Goal: Contribute content

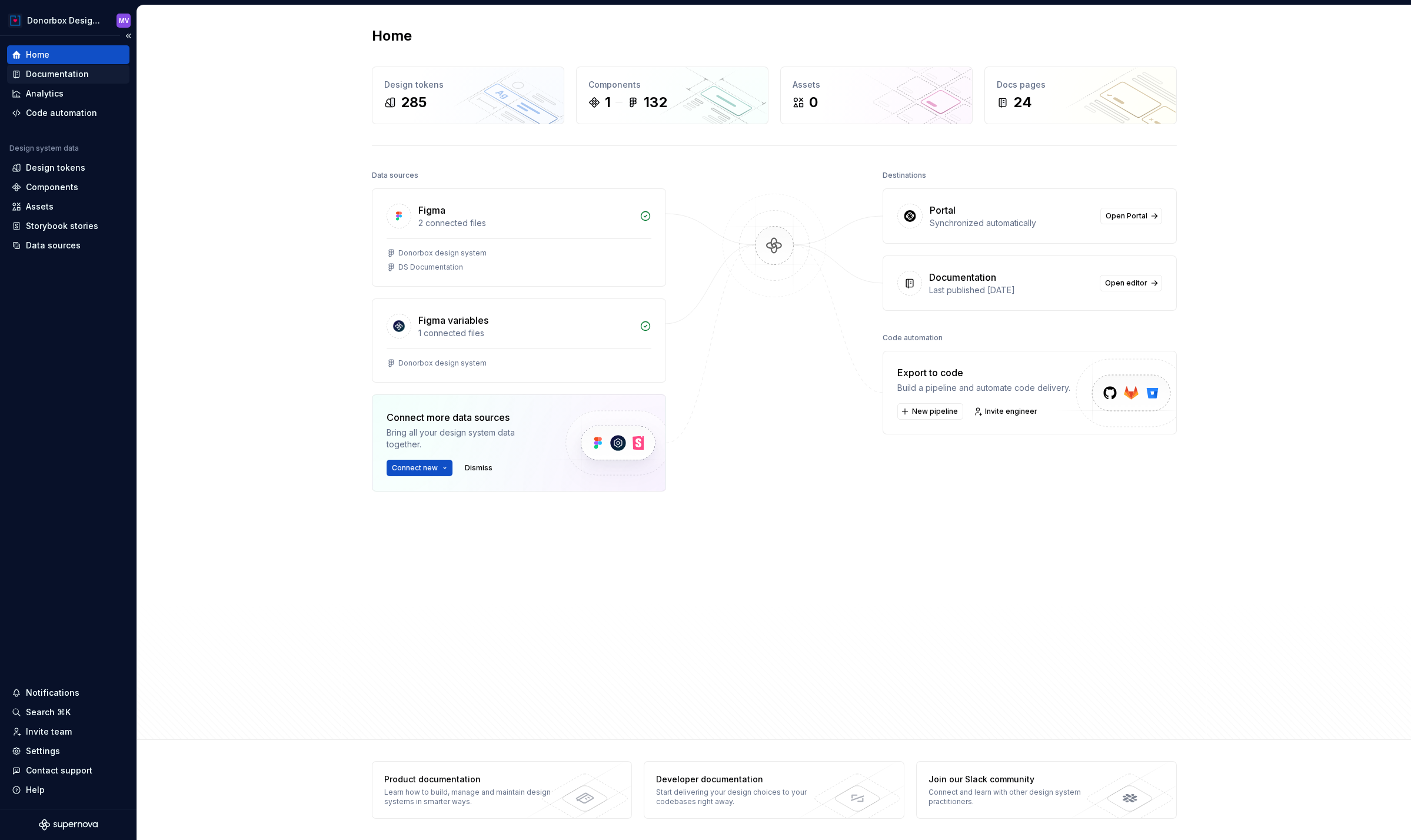
click at [61, 74] on div "Documentation" at bounding box center [57, 74] width 63 height 12
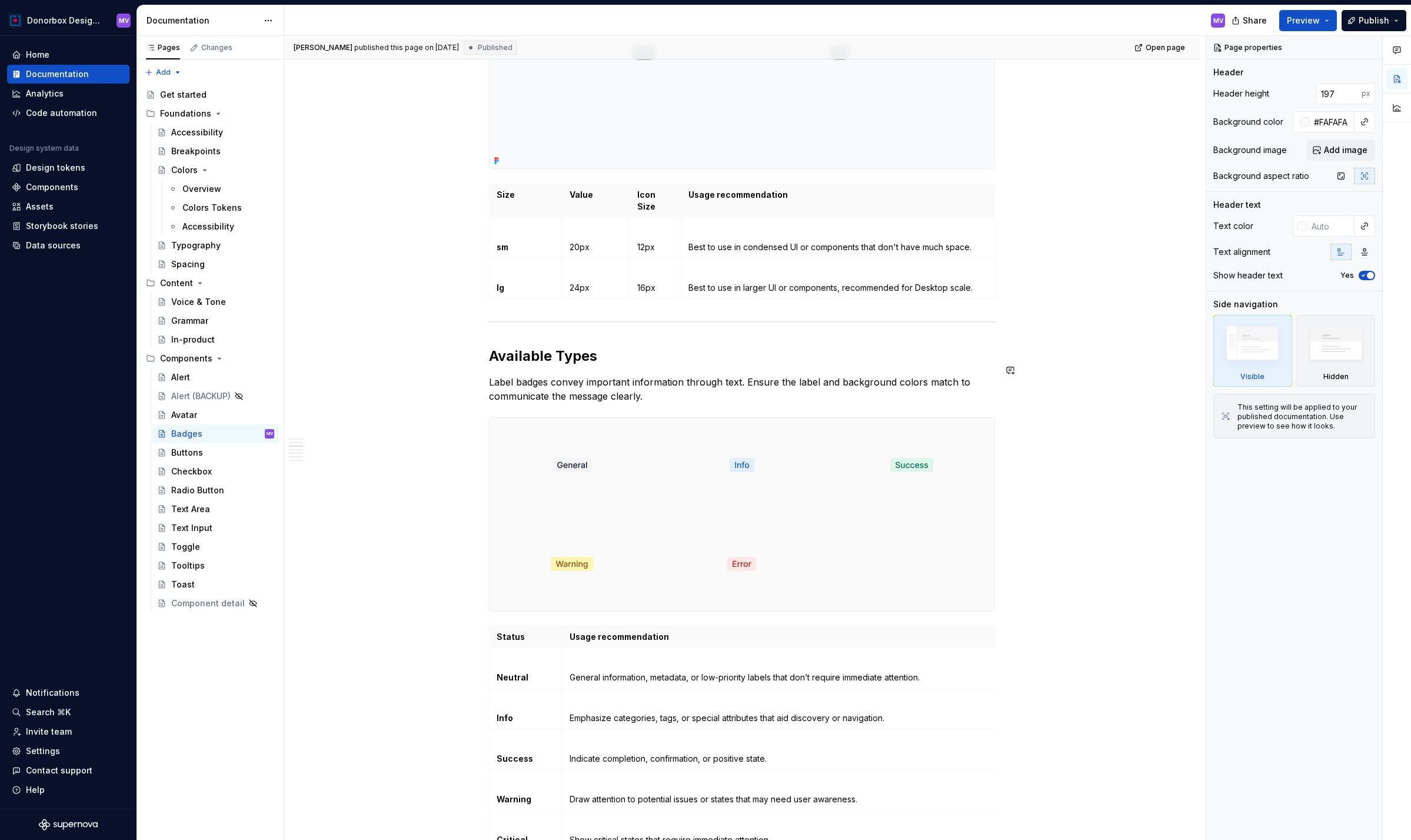
scroll to position [900, 0]
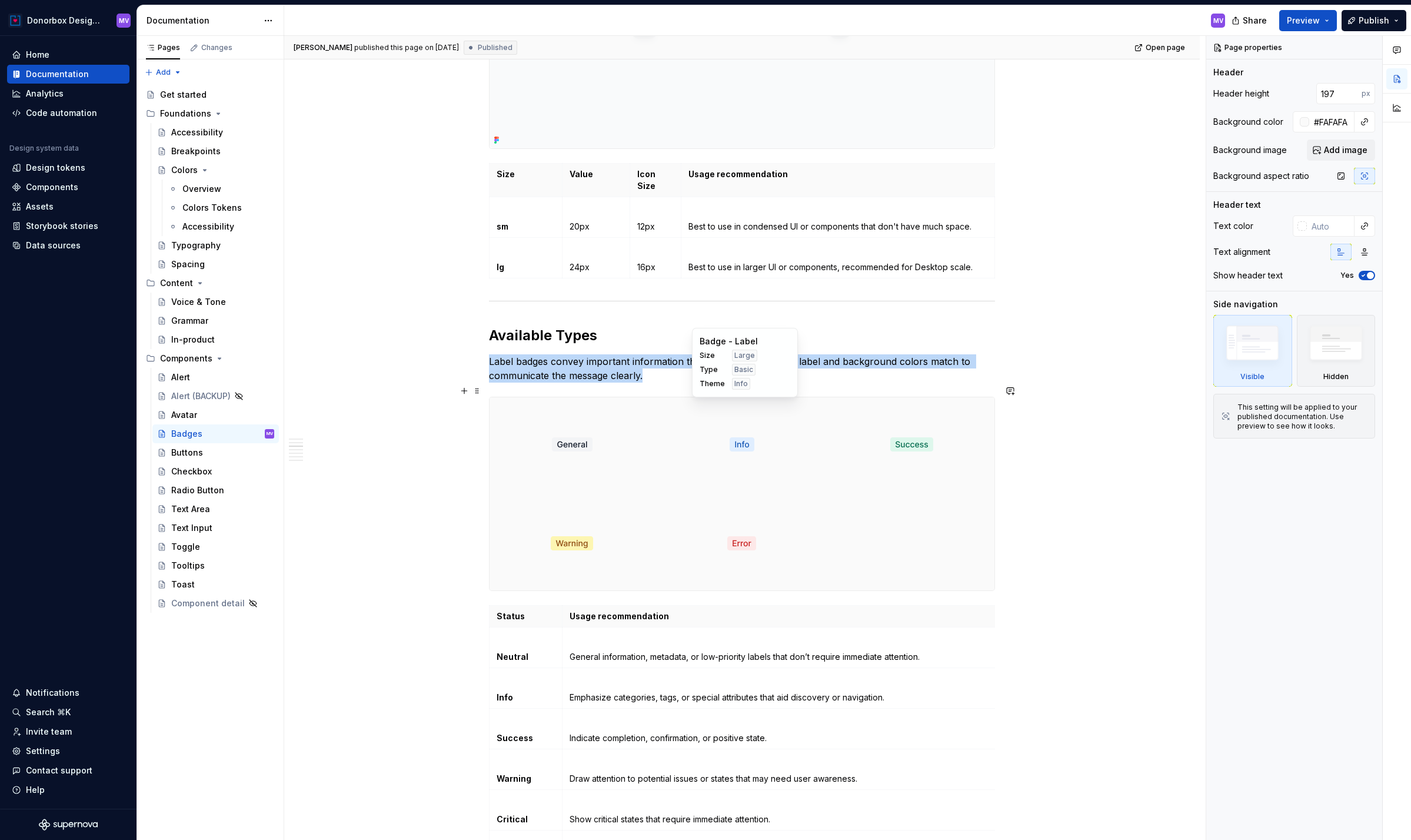
click at [669, 409] on div at bounding box center [742, 444] width 166 height 94
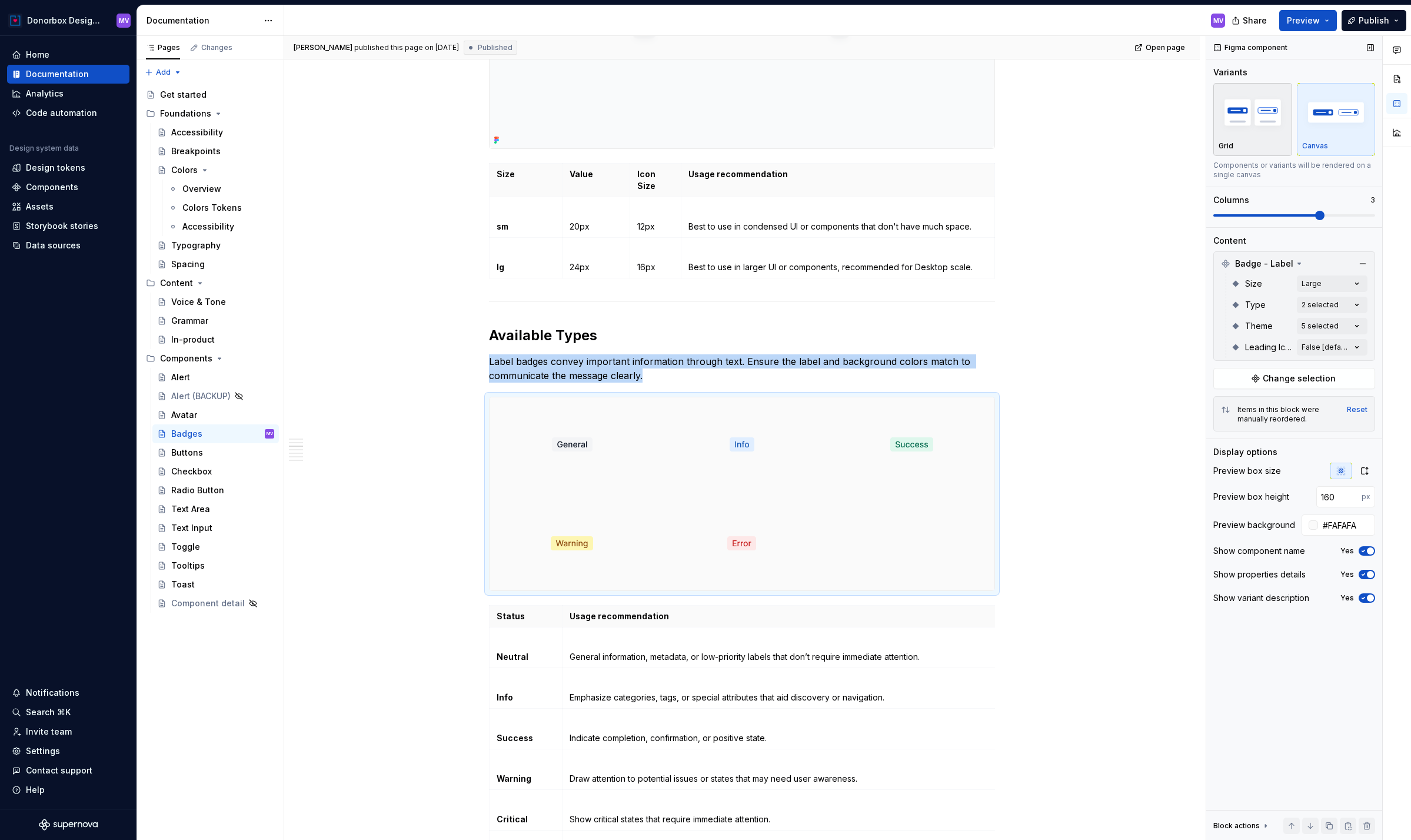
click at [1248, 135] on div "button" at bounding box center [1253, 113] width 69 height 48
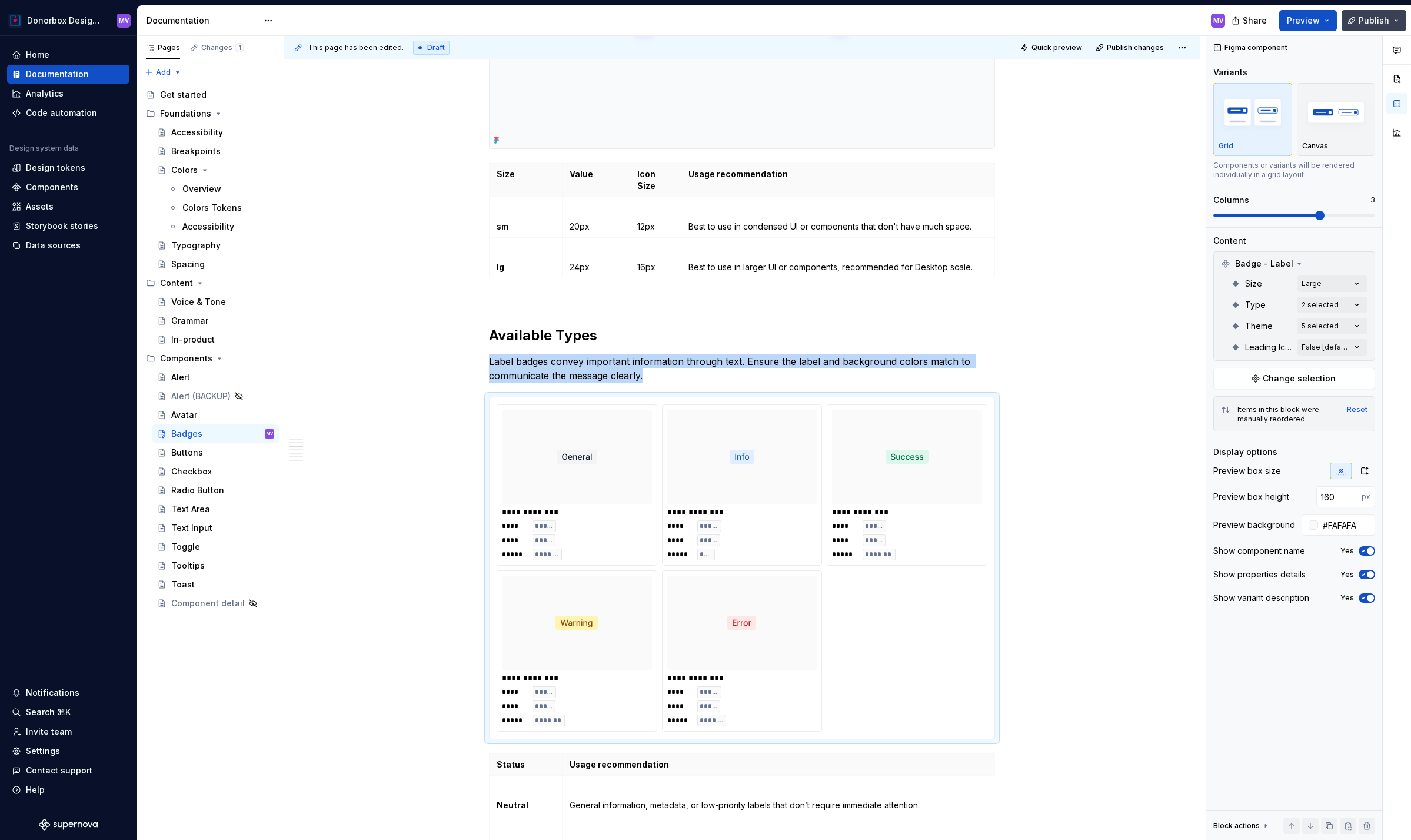
click at [1373, 22] on span "Publish" at bounding box center [1374, 21] width 31 height 12
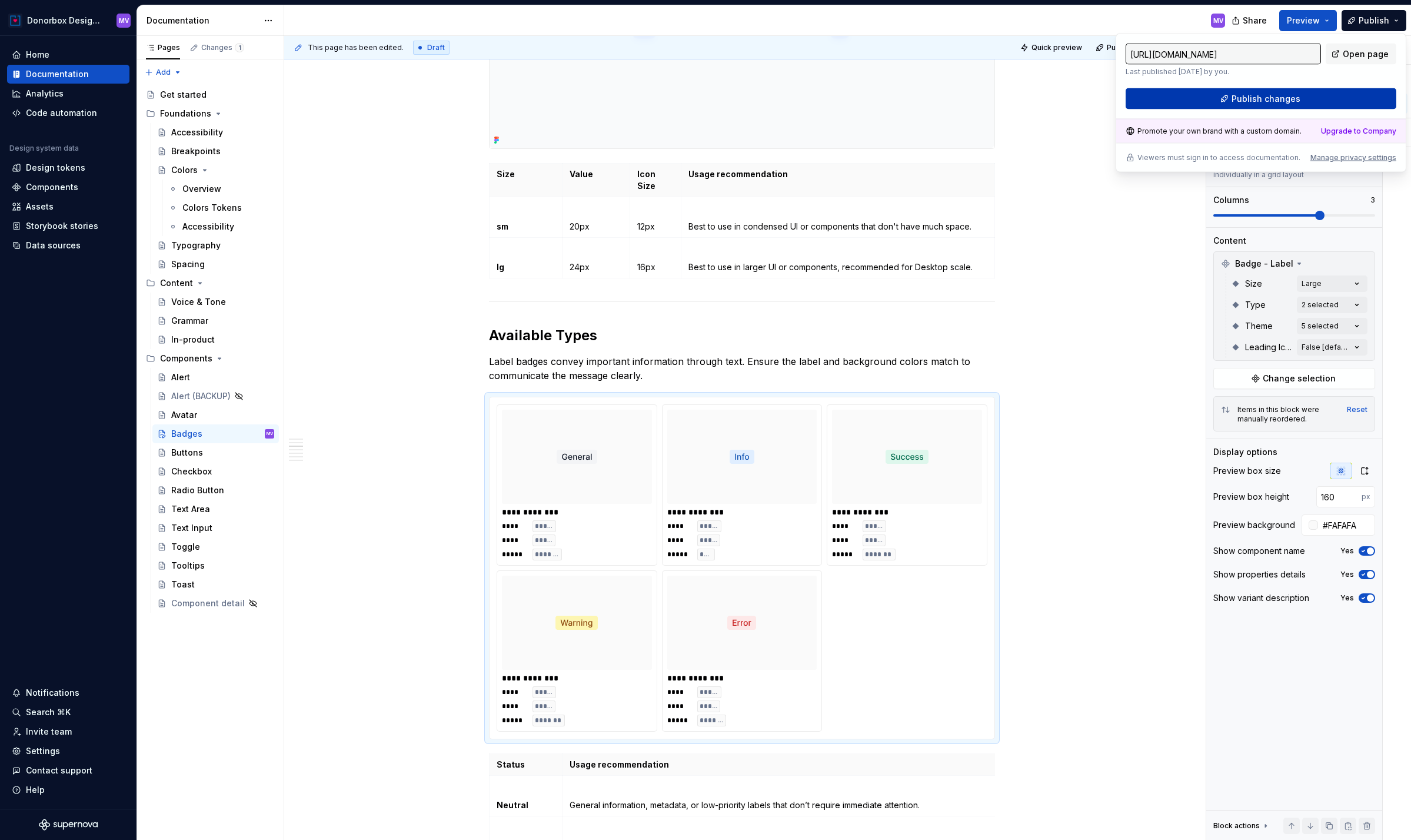
click at [1273, 93] on span "Publish changes" at bounding box center [1266, 99] width 69 height 12
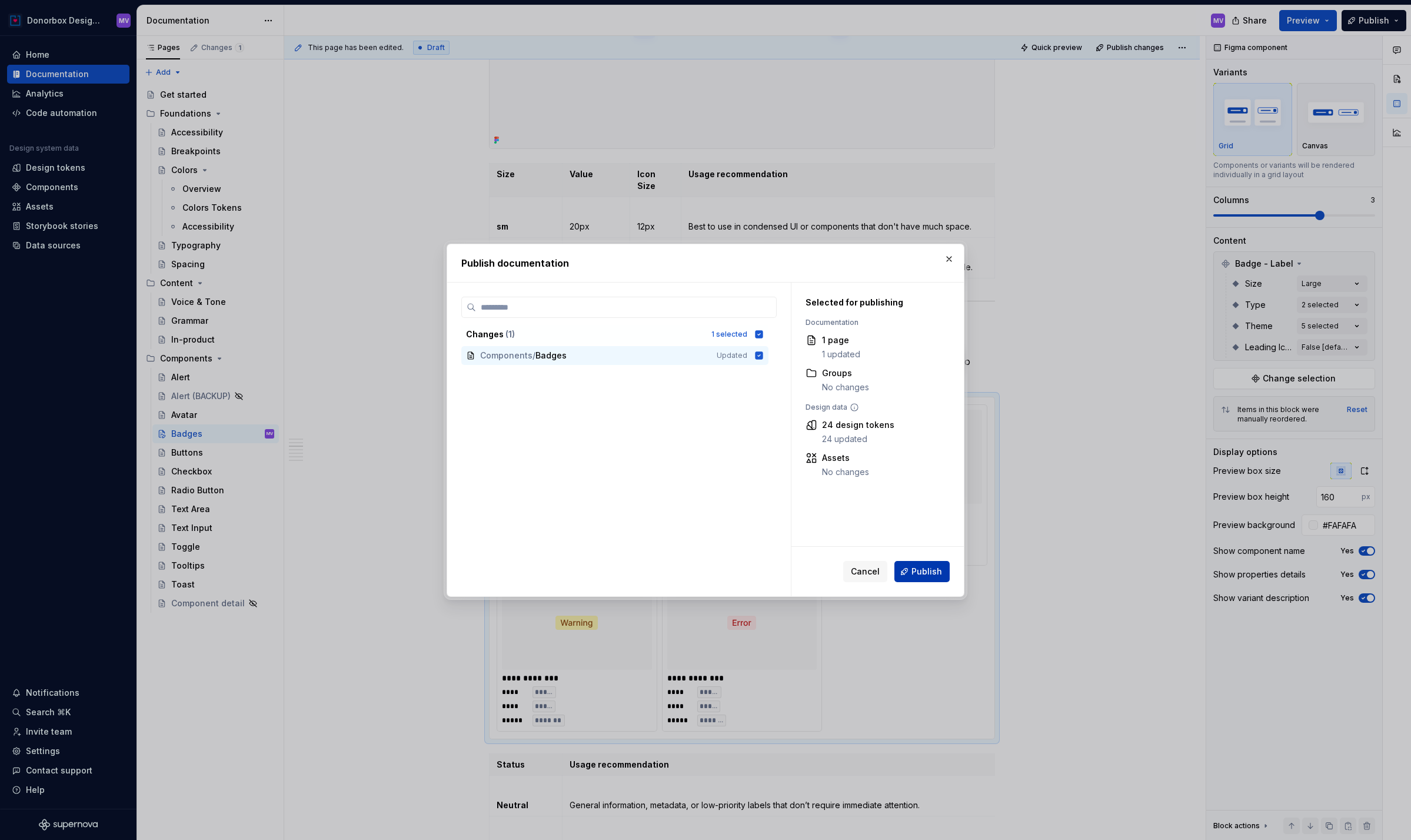
click at [928, 565] on button "Publish" at bounding box center [922, 571] width 55 height 21
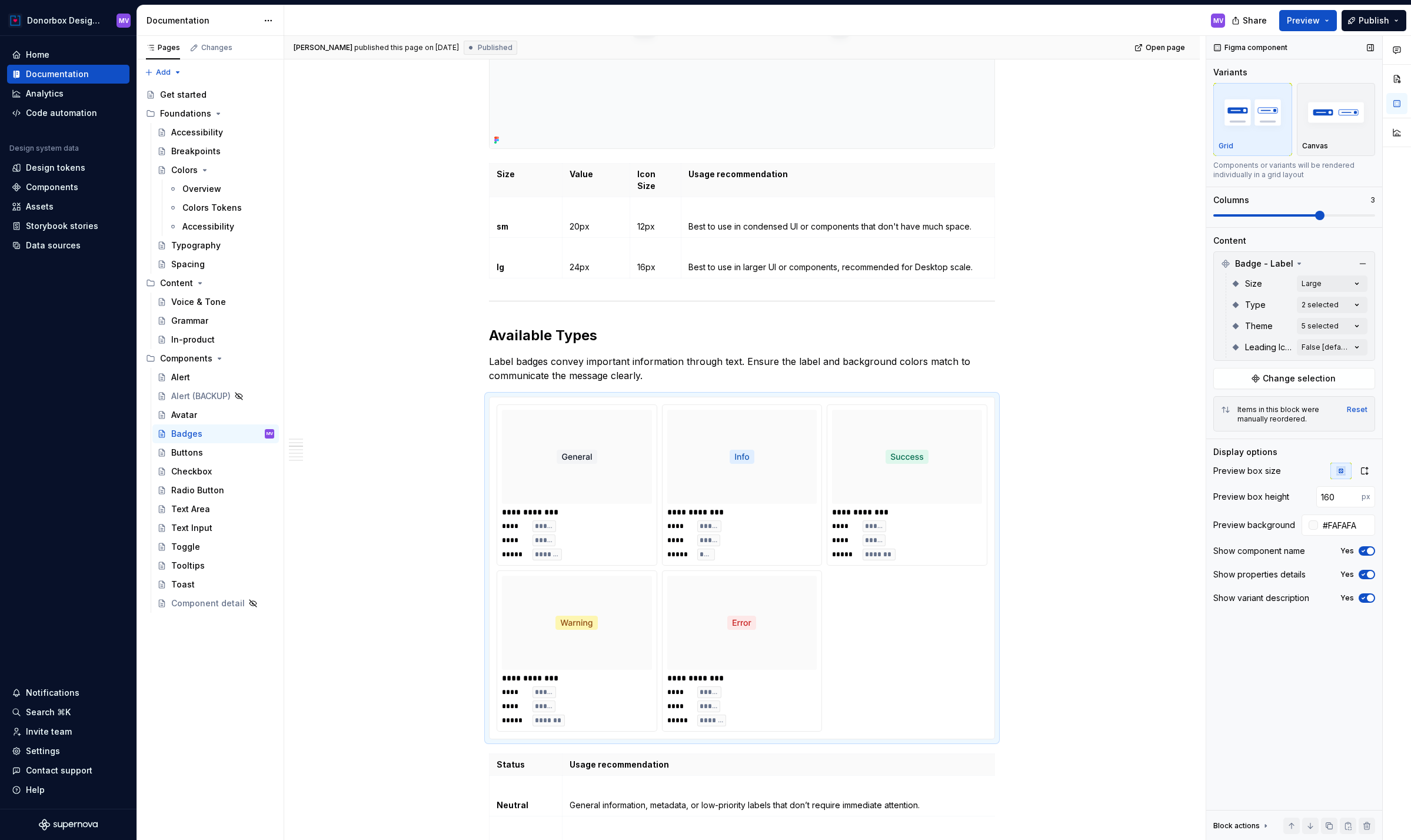
click at [1364, 552] on icon "button" at bounding box center [1363, 551] width 9 height 7
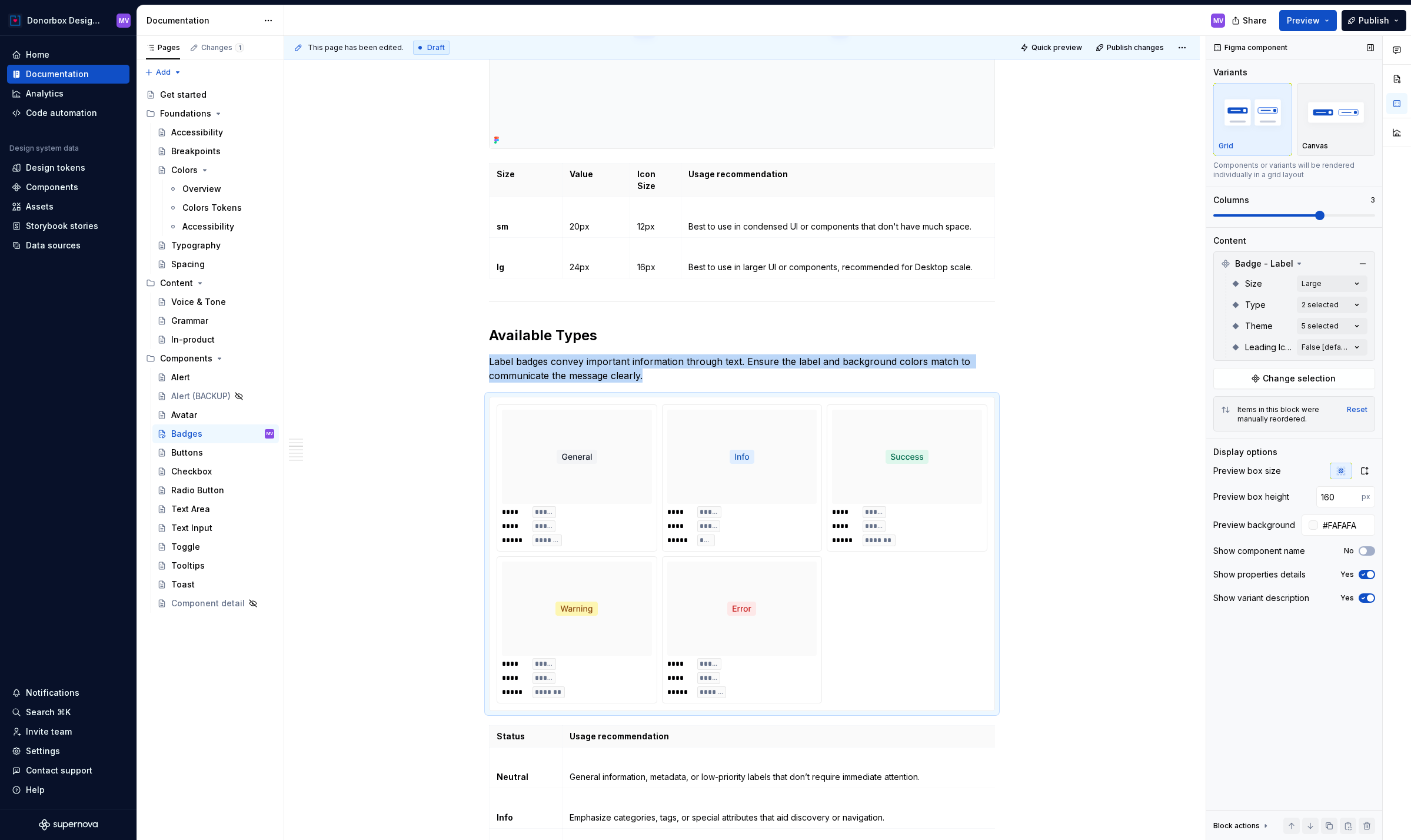
click at [1364, 598] on icon "button" at bounding box center [1364, 598] width 3 height 2
click at [1364, 597] on span "button" at bounding box center [1363, 598] width 7 height 7
click at [1363, 576] on icon "button" at bounding box center [1363, 574] width 9 height 7
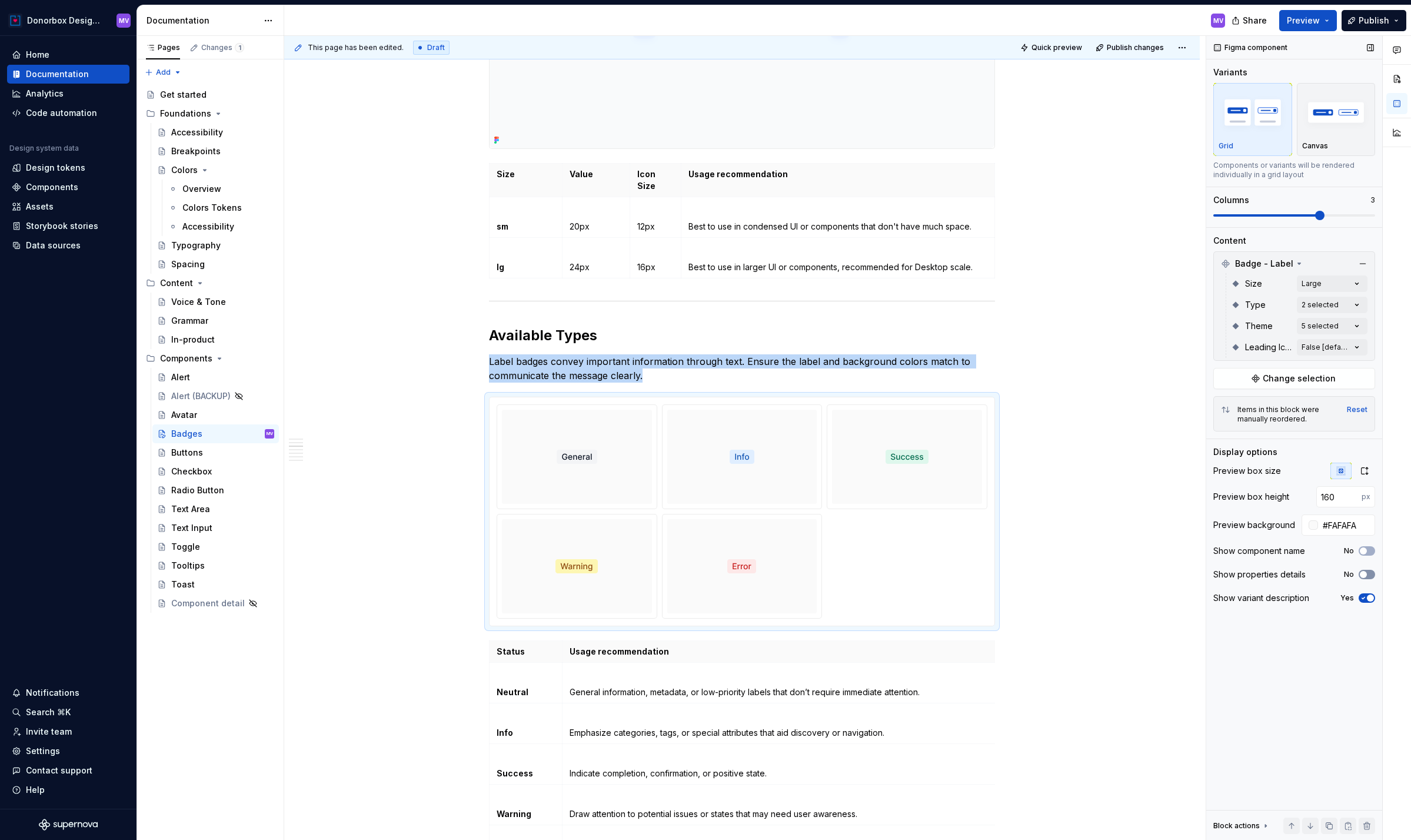
click at [1363, 576] on span "button" at bounding box center [1363, 574] width 7 height 7
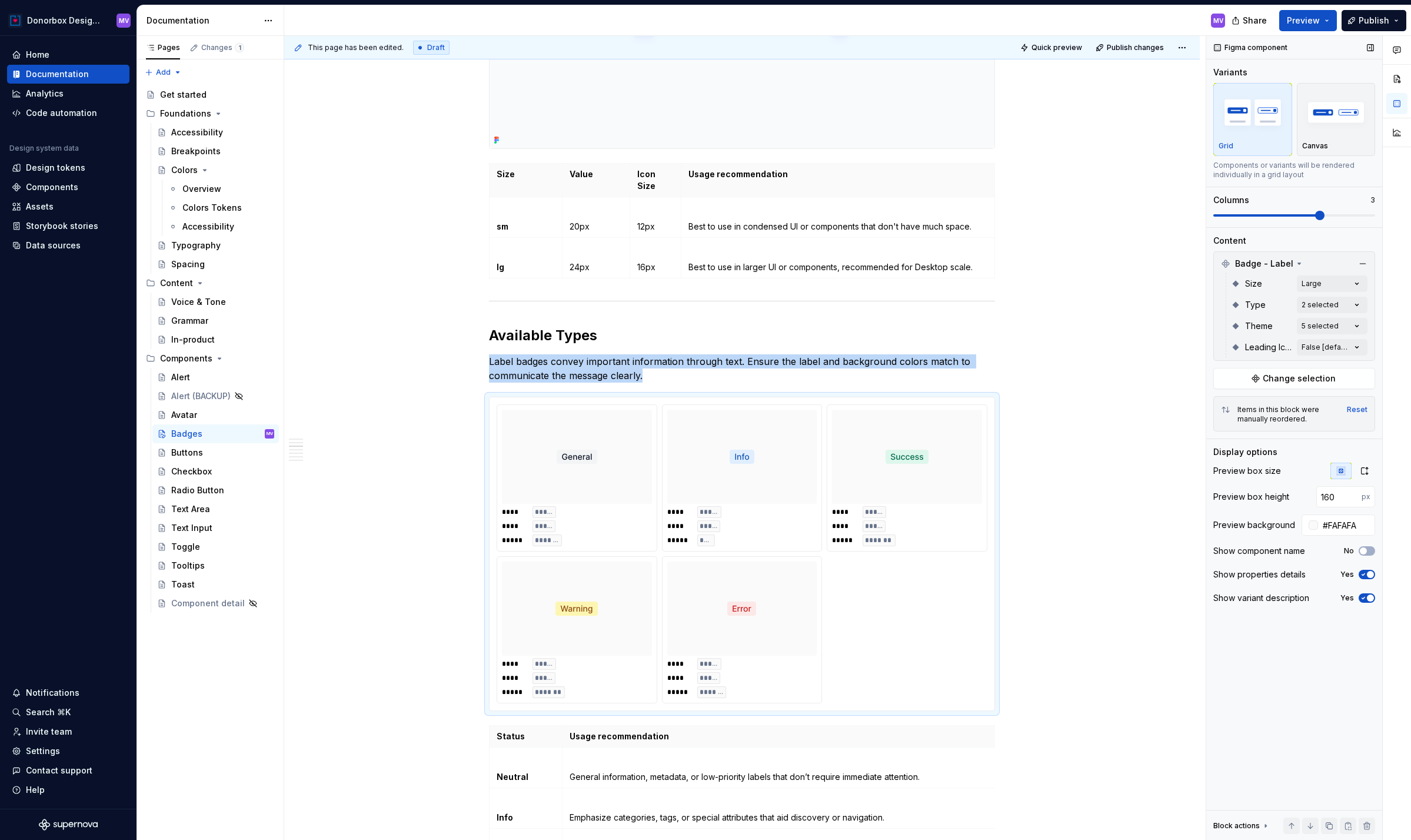
click at [1364, 573] on icon "button" at bounding box center [1364, 574] width 3 height 2
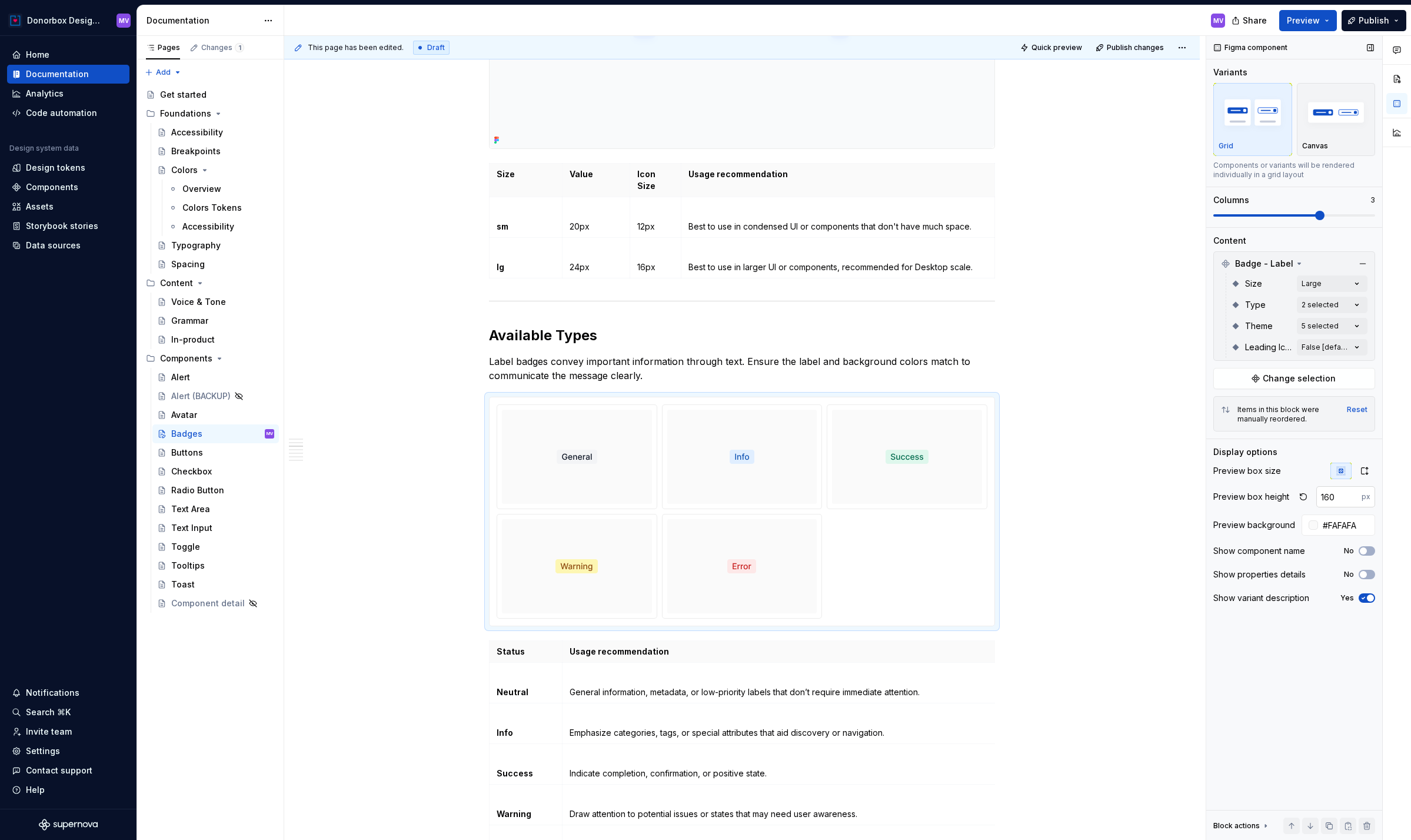
click at [1343, 496] on input "160" at bounding box center [1339, 496] width 45 height 21
click at [1372, 23] on span "Publish" at bounding box center [1374, 21] width 31 height 12
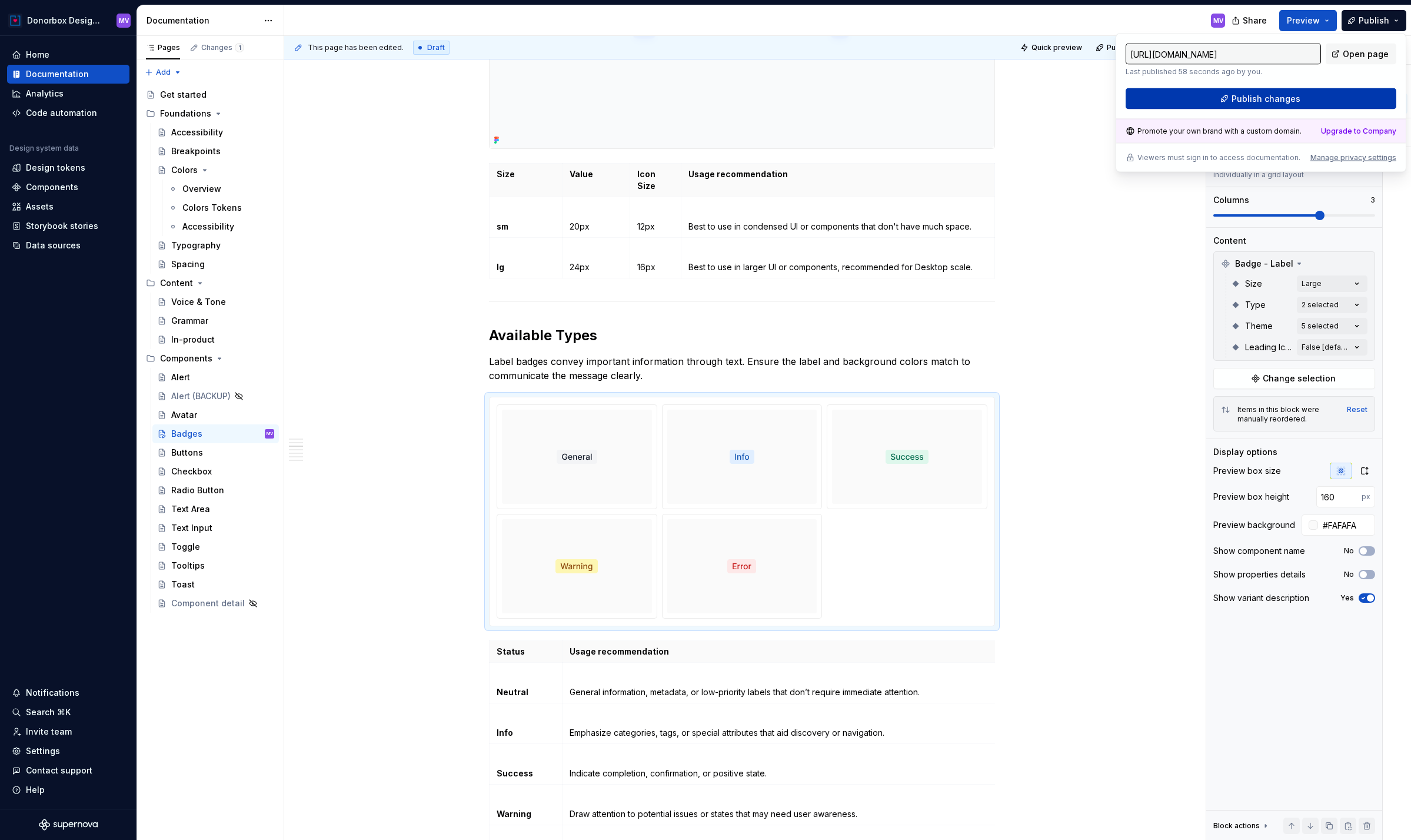
click at [1274, 96] on span "Publish changes" at bounding box center [1266, 99] width 69 height 12
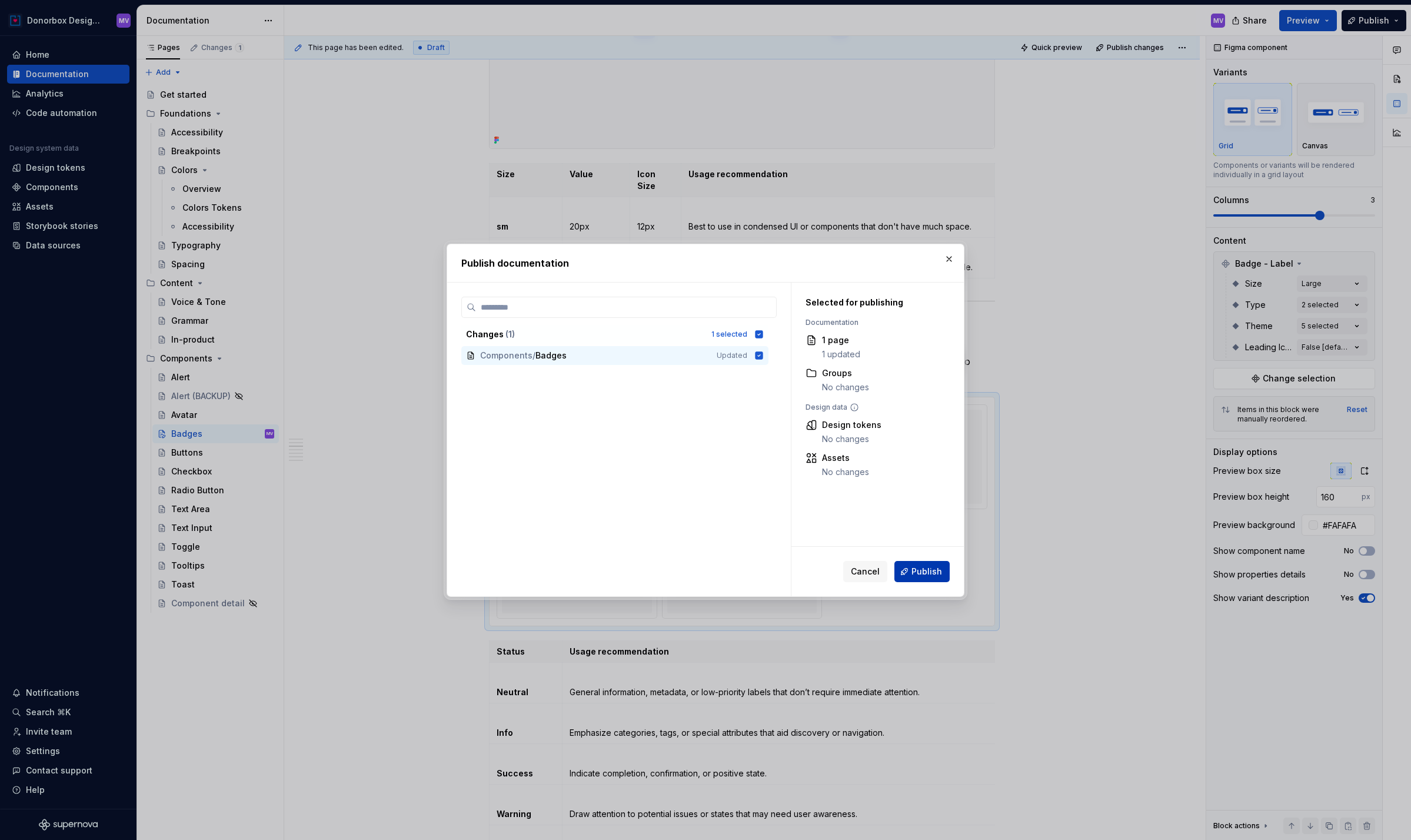
click at [922, 563] on button "Publish" at bounding box center [922, 571] width 55 height 21
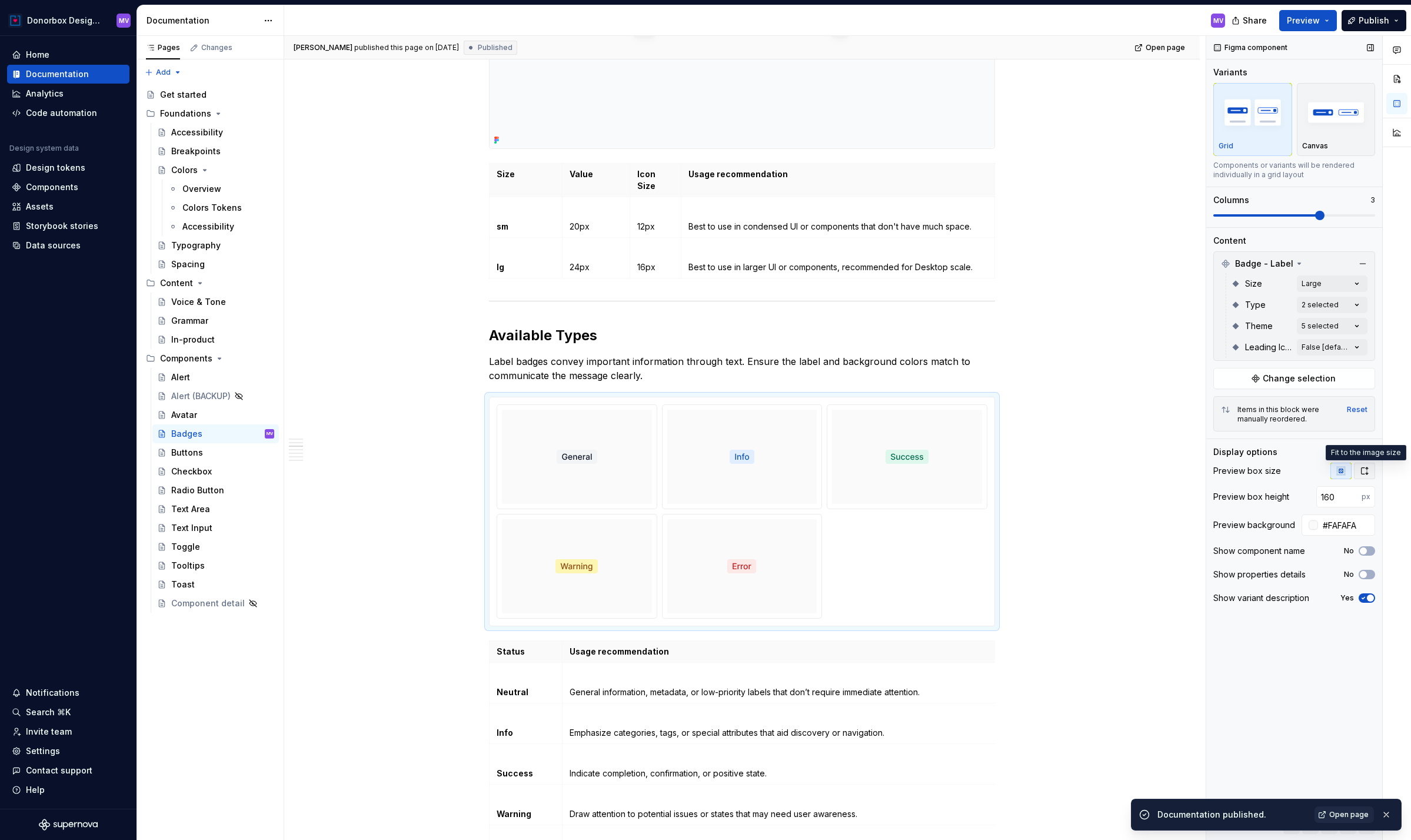
click at [1367, 473] on icon "button" at bounding box center [1365, 471] width 7 height 7
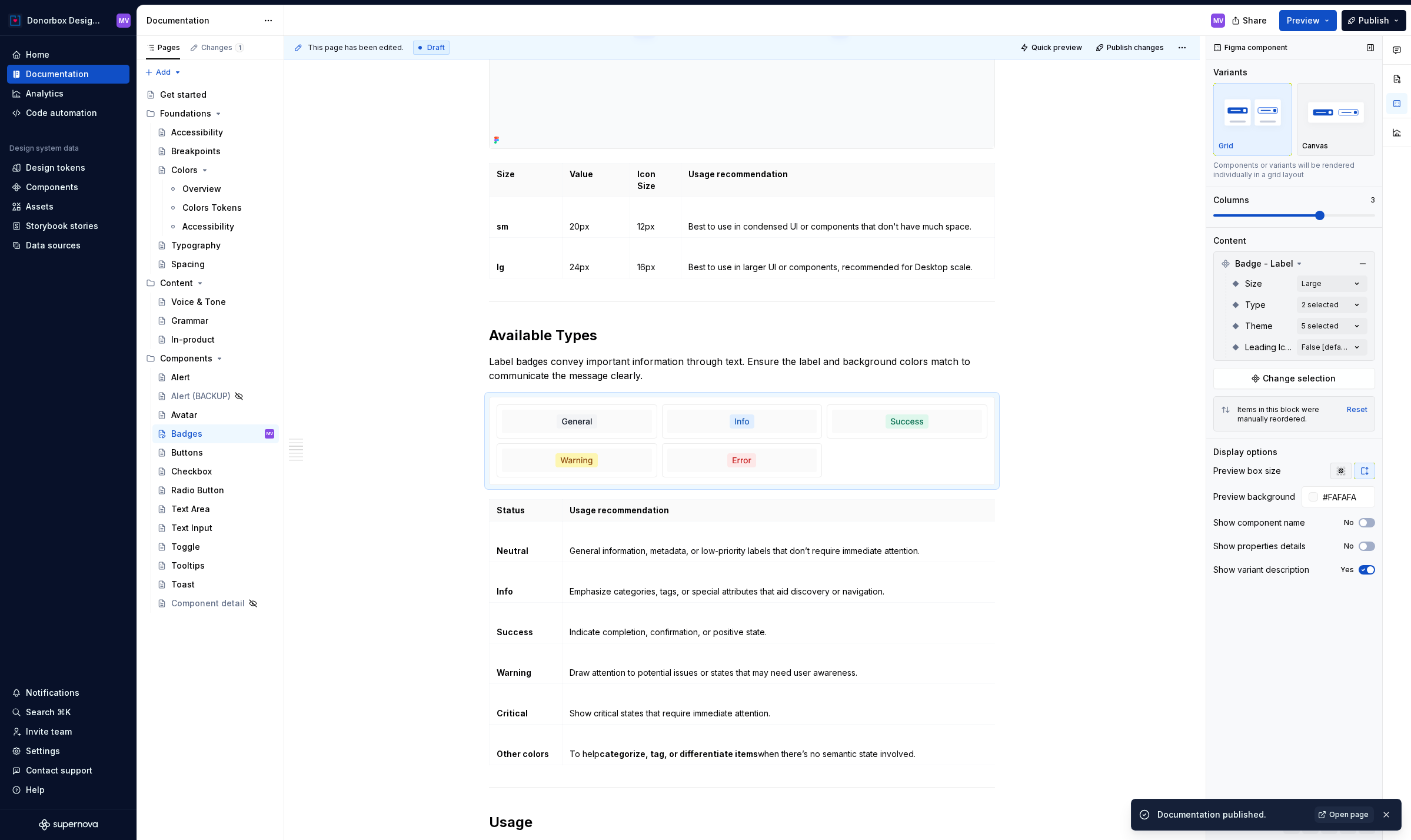
click at [1342, 469] on icon "button" at bounding box center [1341, 471] width 9 height 9
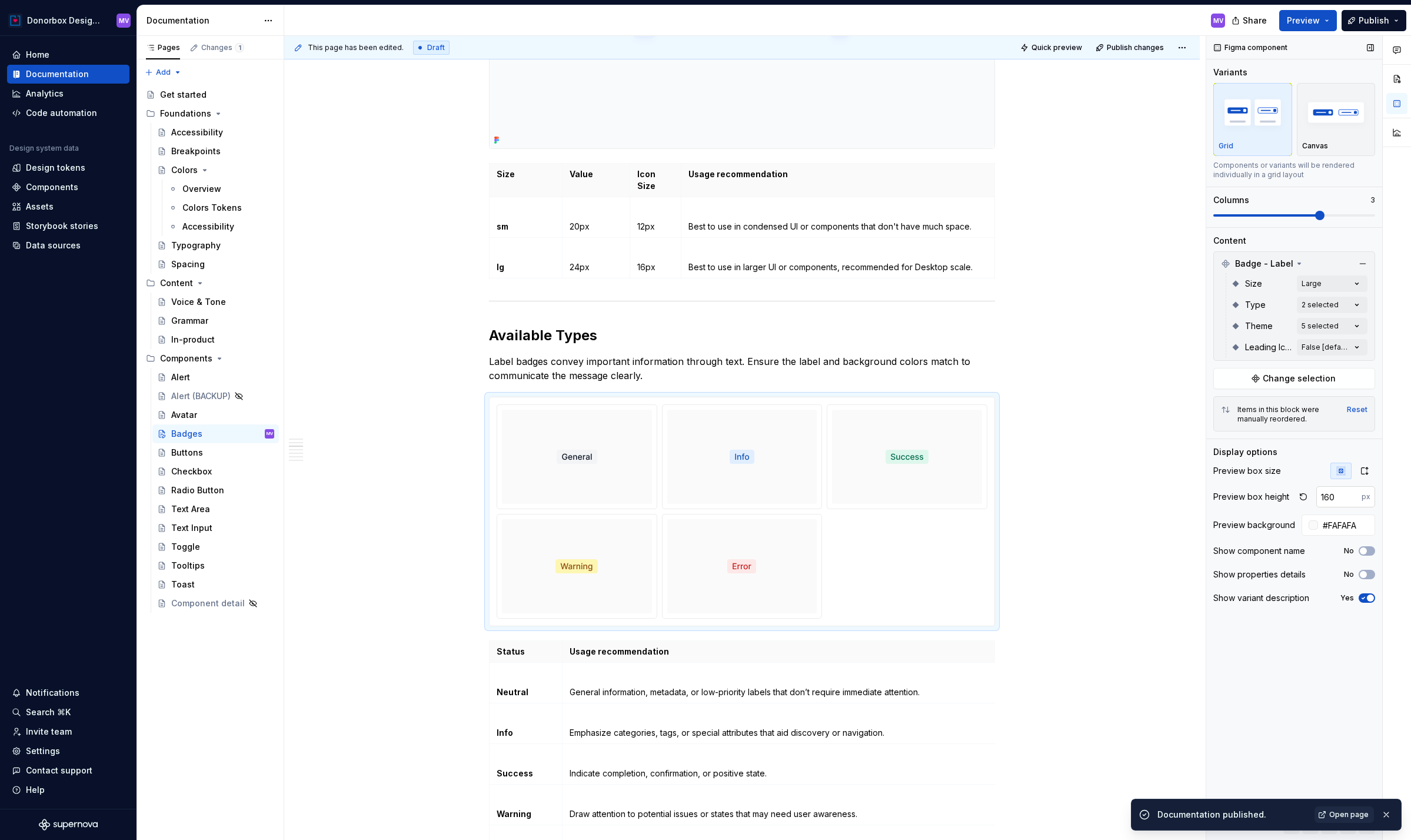
click at [1341, 492] on input "160" at bounding box center [1339, 496] width 45 height 21
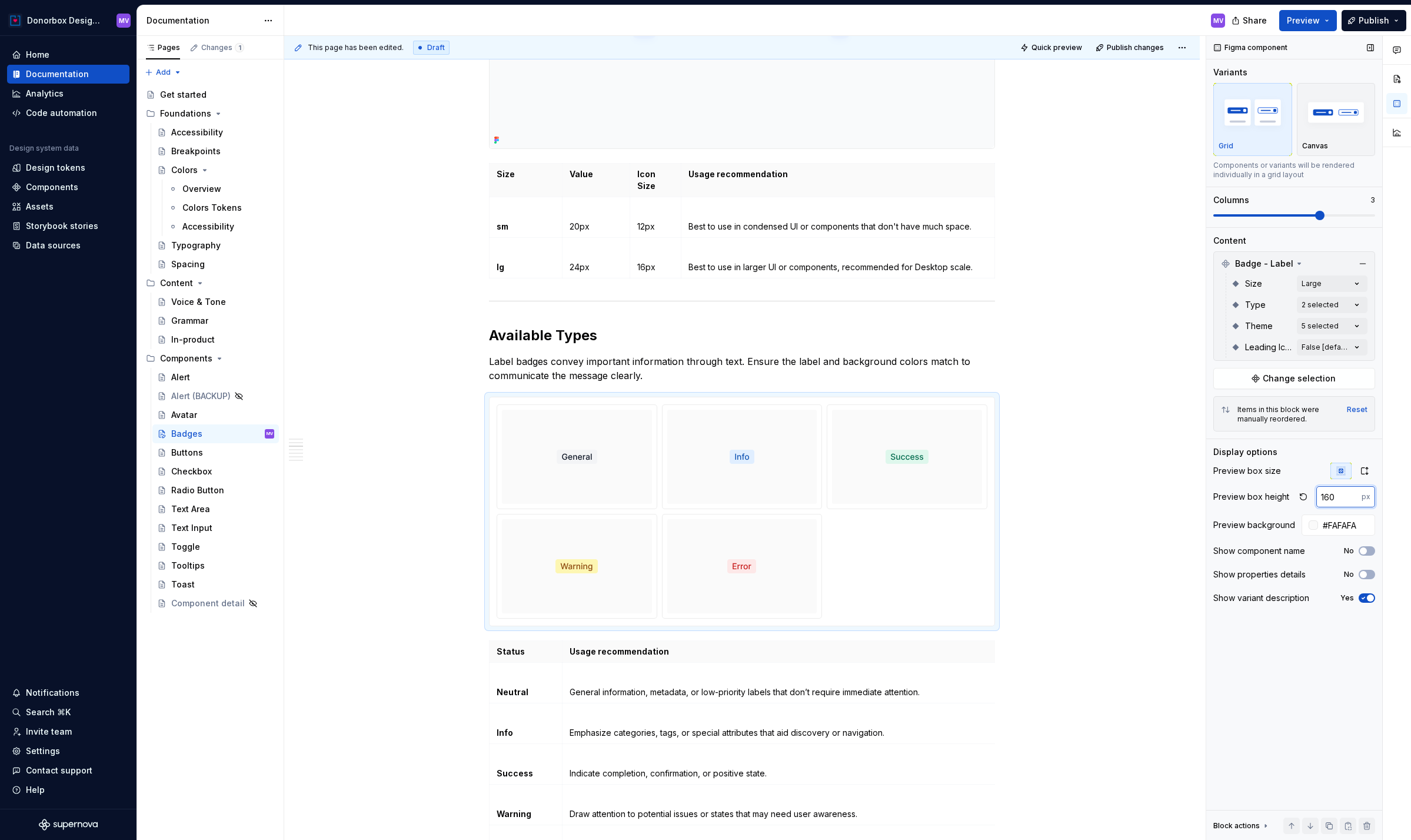
type textarea "*"
type input "164"
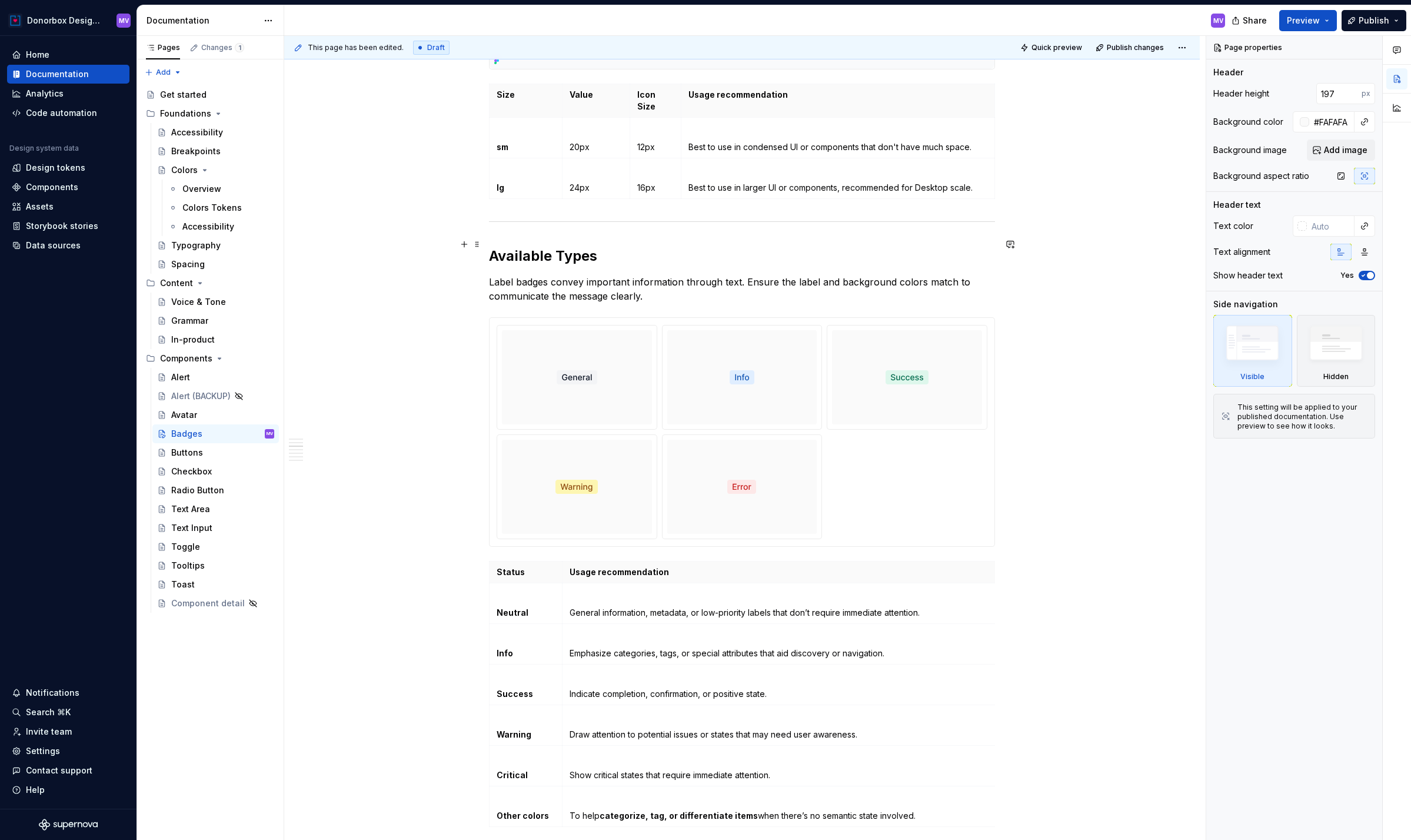
scroll to position [984, 0]
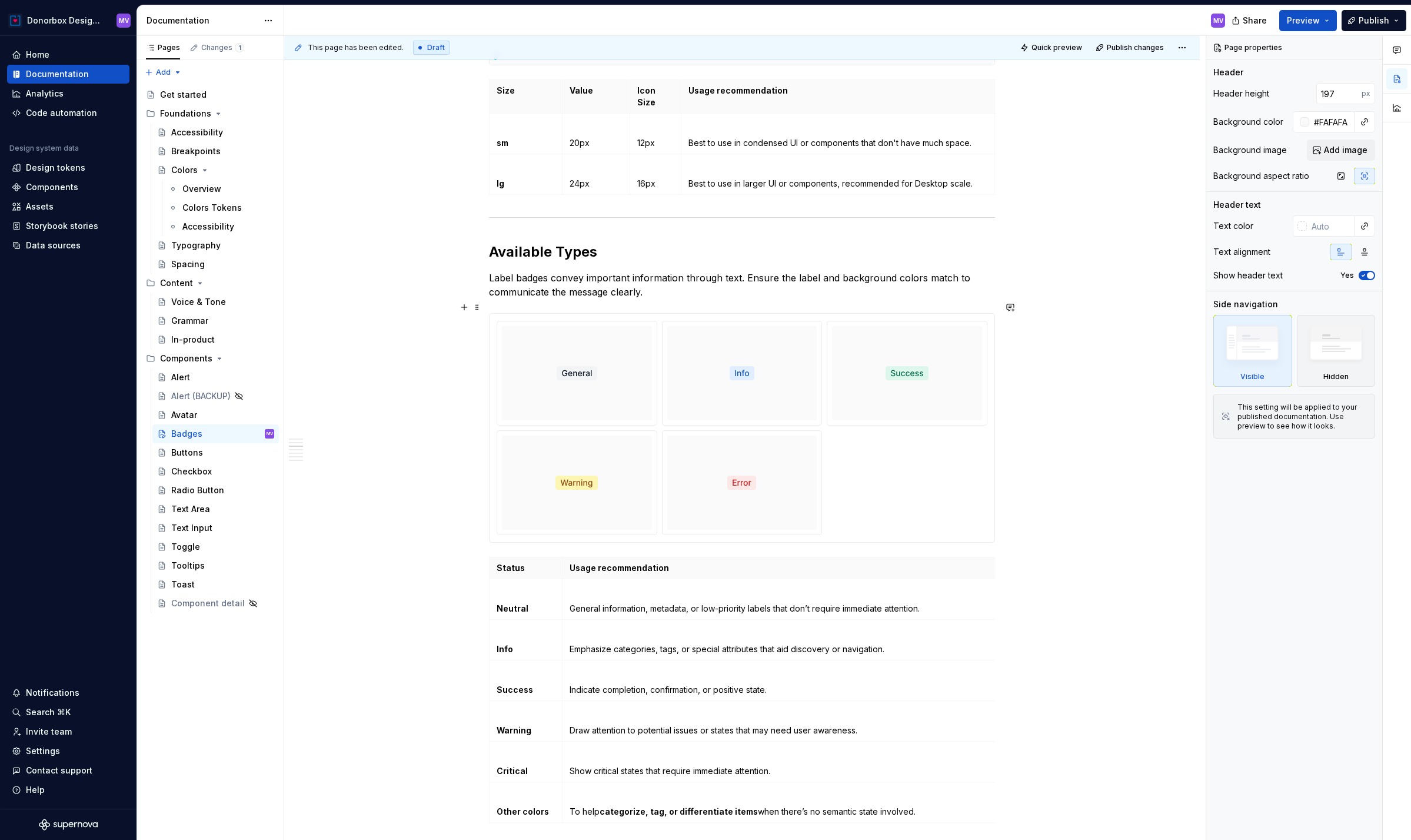
click at [633, 355] on div at bounding box center [578, 373] width 150 height 94
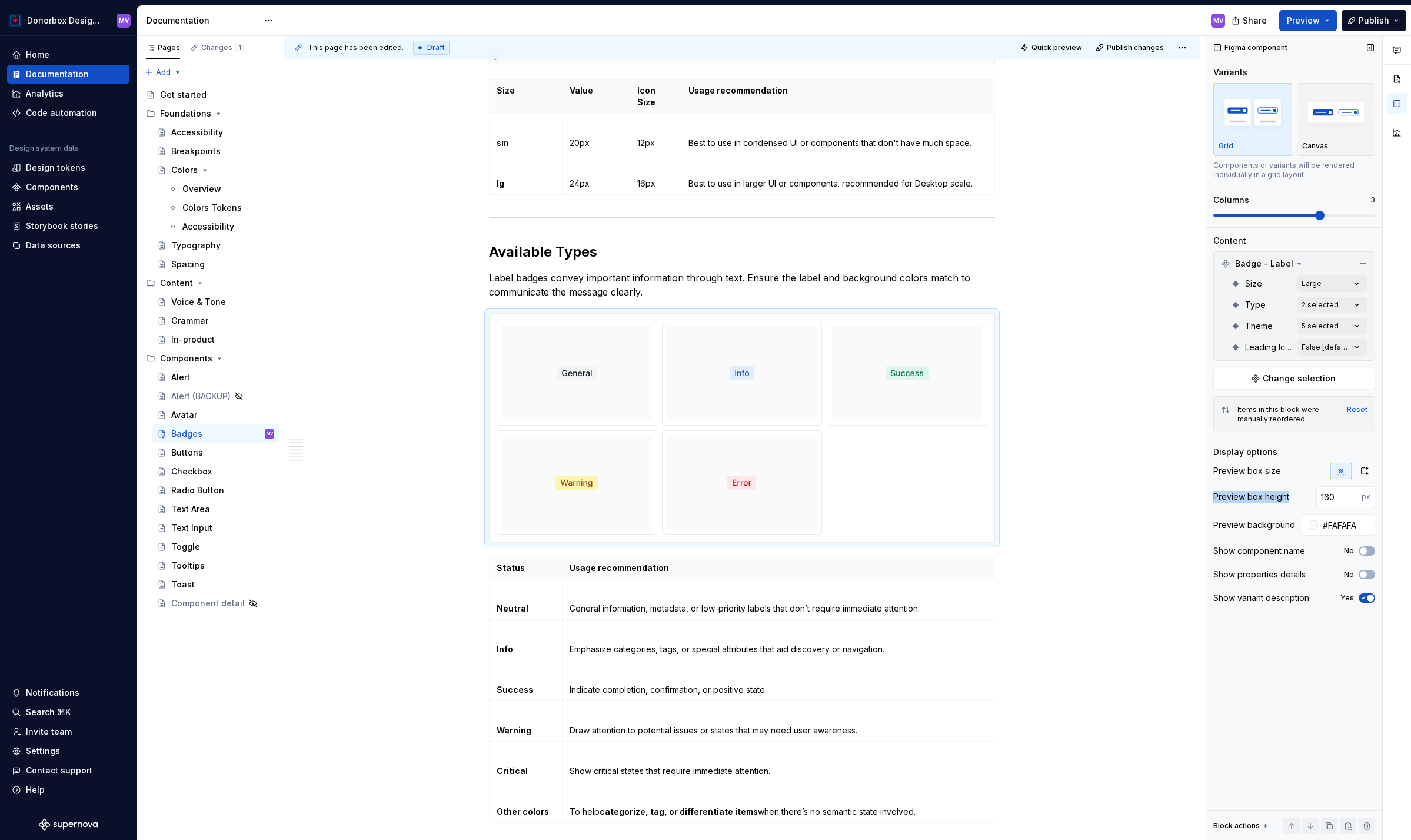
drag, startPoint x: 1289, startPoint y: 496, endPoint x: 1212, endPoint y: 497, distance: 77.0
click at [1212, 497] on div "Figma component Variants Grid Canvas Components or variants will be rendered in…" at bounding box center [1294, 438] width 176 height 804
copy div "Preview box height"
type textarea "*"
